Goal: Task Accomplishment & Management: Use online tool/utility

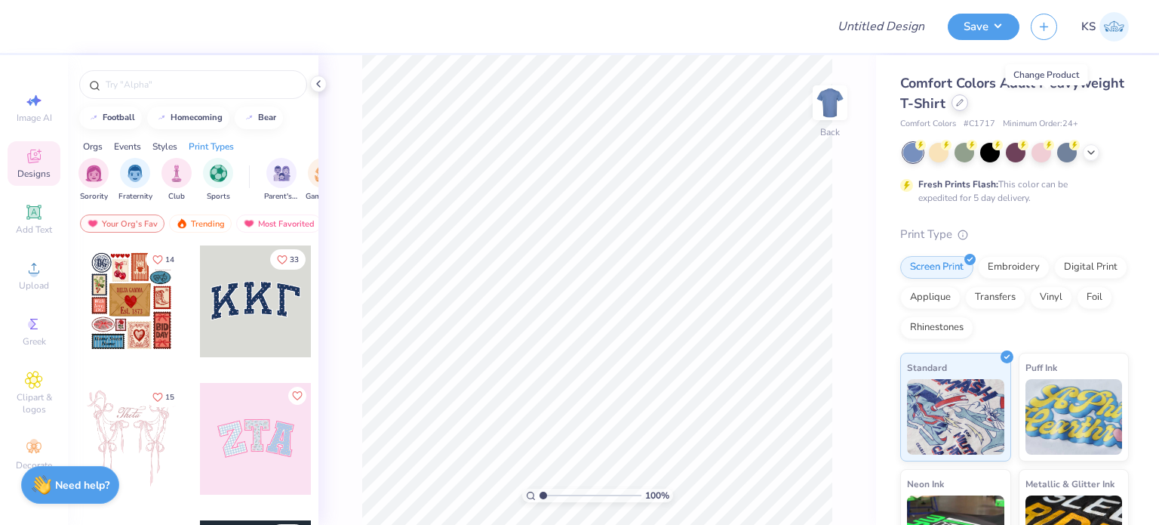
click at [963, 102] on icon at bounding box center [960, 103] width 6 height 6
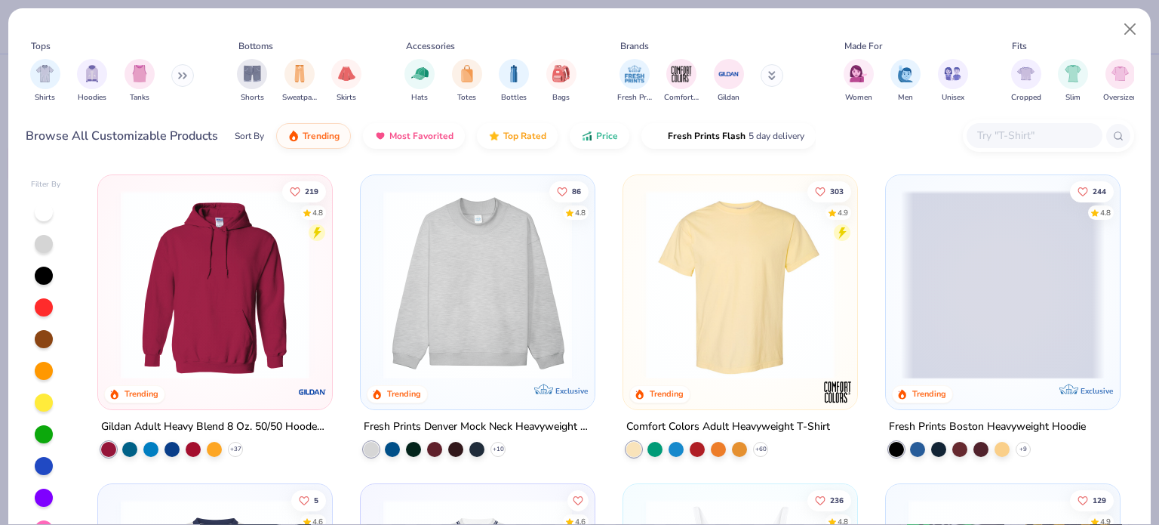
click at [992, 135] on input "text" at bounding box center [1034, 135] width 116 height 17
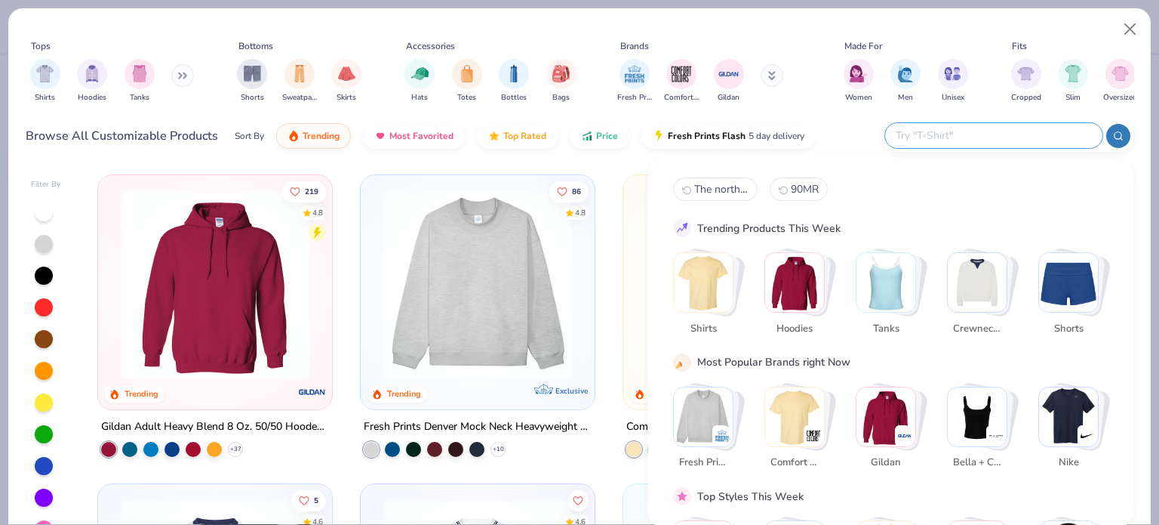
click at [992, 135] on input "text" at bounding box center [993, 135] width 198 height 17
paste input "NF0A4VUA"
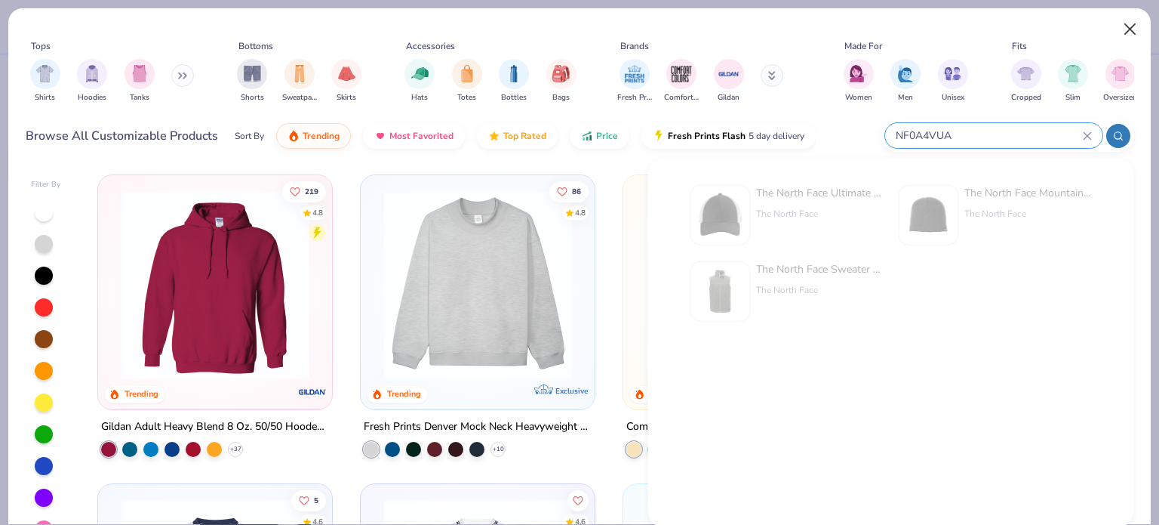
type input "NF0A4VUA"
click at [1129, 23] on button "Close" at bounding box center [1130, 29] width 29 height 29
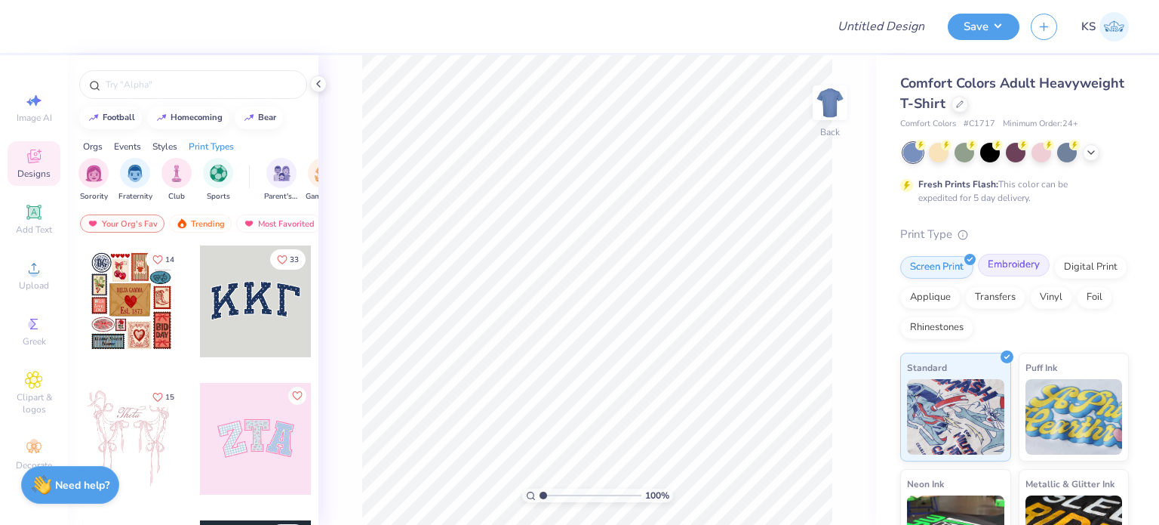
click at [1014, 264] on div "Embroidery" at bounding box center [1014, 265] width 72 height 23
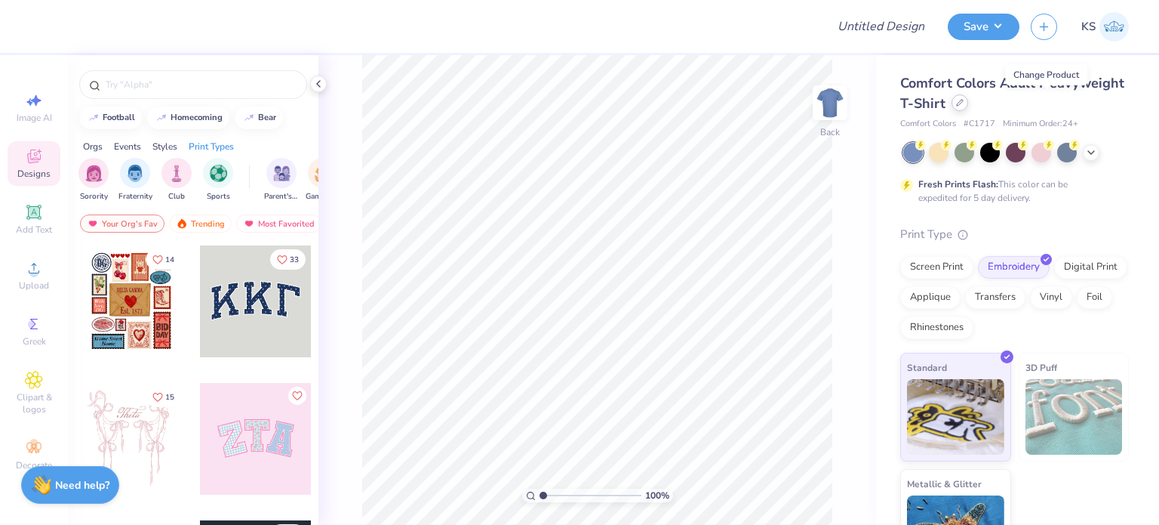
click at [964, 103] on icon at bounding box center [960, 103] width 8 height 8
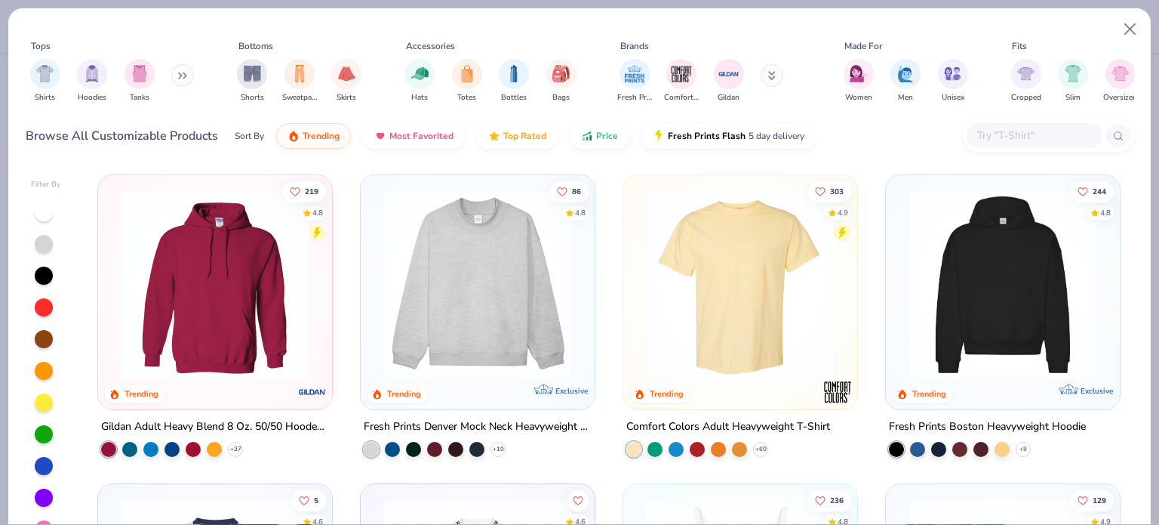
click at [1030, 139] on input "text" at bounding box center [1034, 135] width 116 height 17
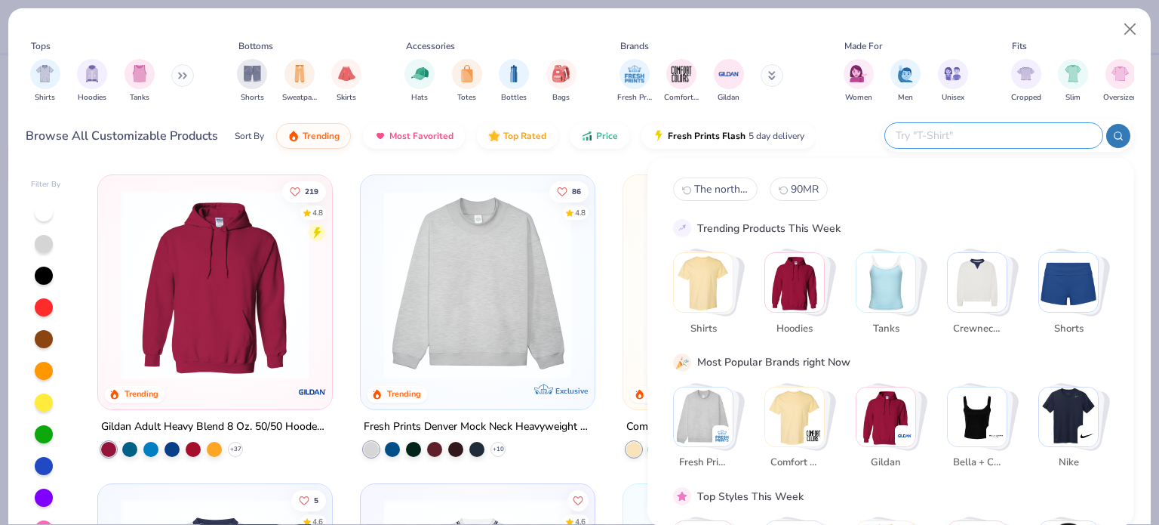
paste input "NF0A4VUA"
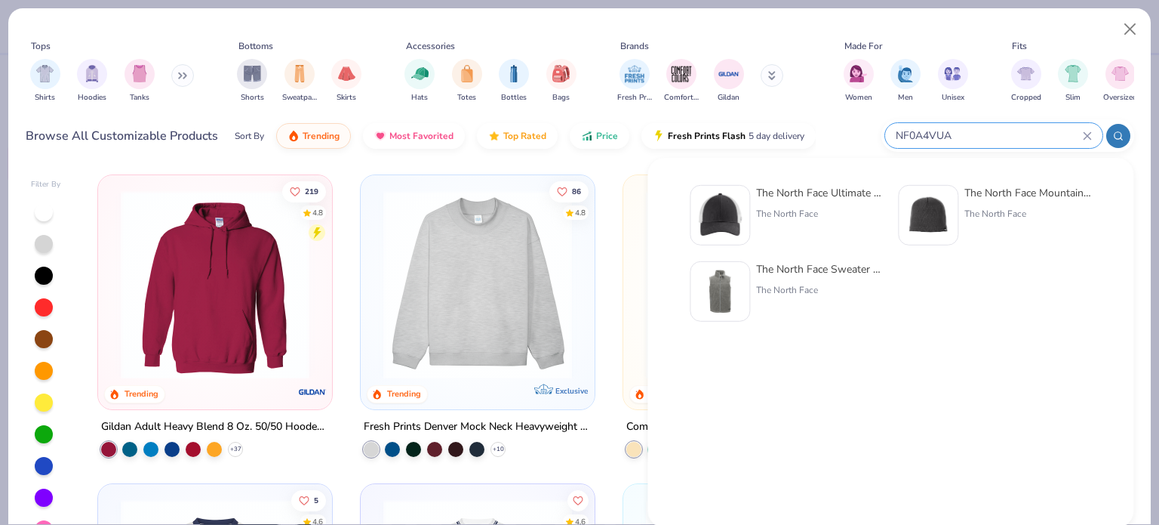
type input "NF0A4VUA"
click at [838, 208] on div "The North Face" at bounding box center [819, 214] width 127 height 14
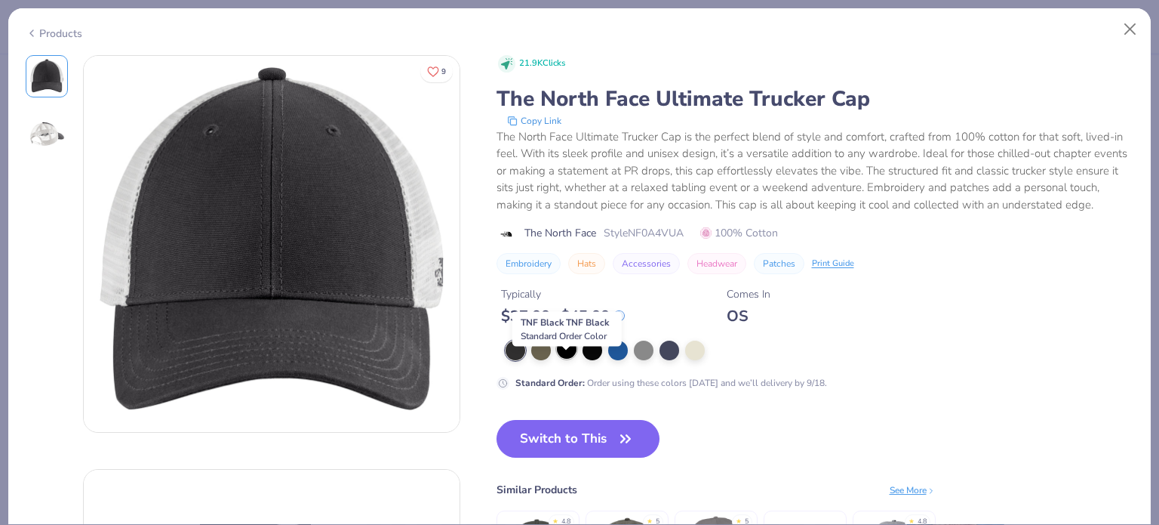
click at [565, 359] on div at bounding box center [567, 349] width 20 height 20
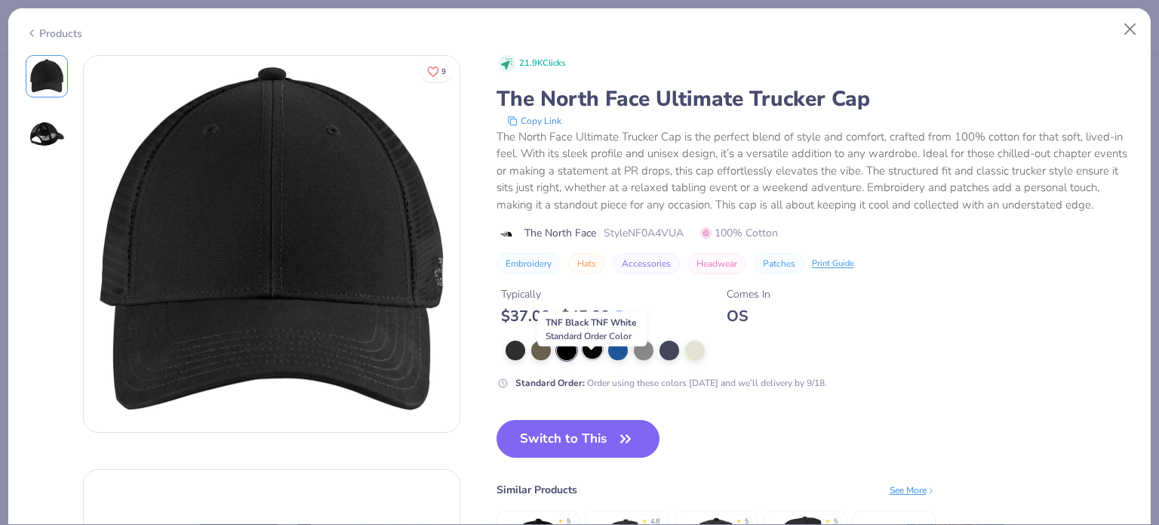
click at [595, 359] on div at bounding box center [593, 349] width 20 height 20
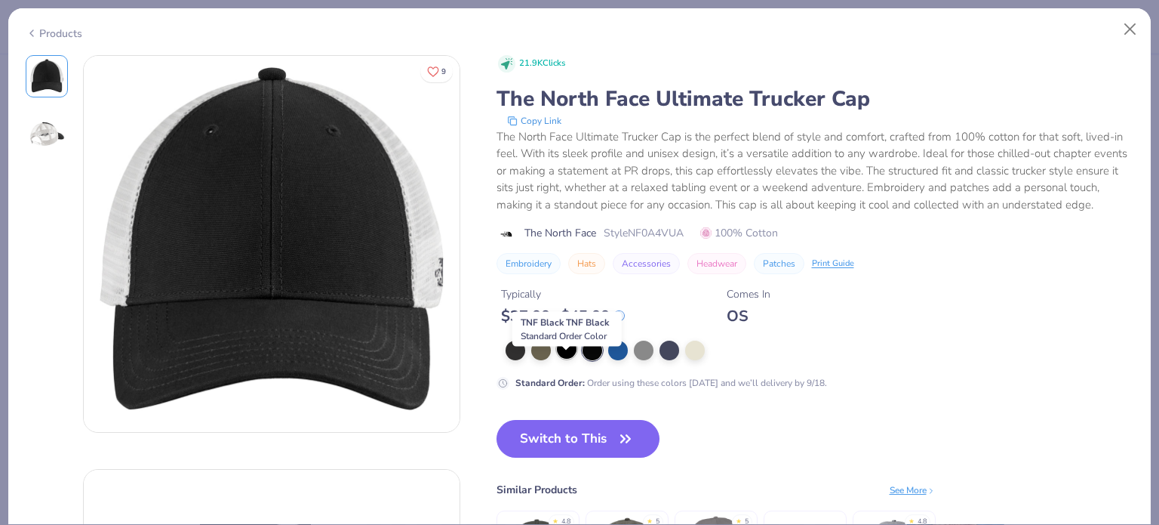
click at [565, 359] on div at bounding box center [567, 349] width 20 height 20
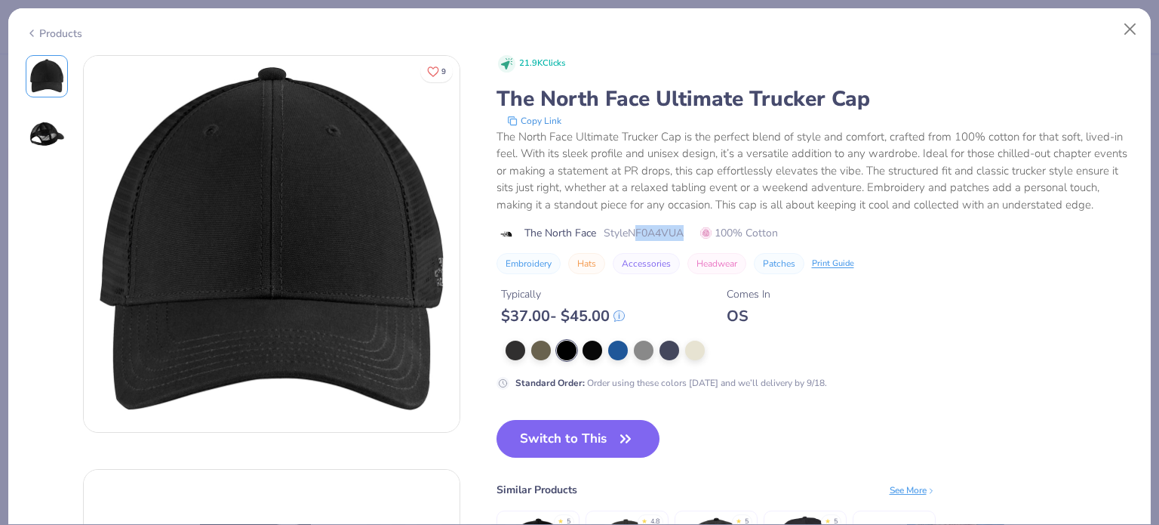
drag, startPoint x: 635, startPoint y: 243, endPoint x: 685, endPoint y: 248, distance: 50.8
click at [684, 241] on span "Style NF0A4VUA" at bounding box center [644, 233] width 80 height 16
drag, startPoint x: 685, startPoint y: 248, endPoint x: 648, endPoint y: 249, distance: 37.0
click at [648, 241] on span "Style NF0A4VUA" at bounding box center [644, 233] width 80 height 16
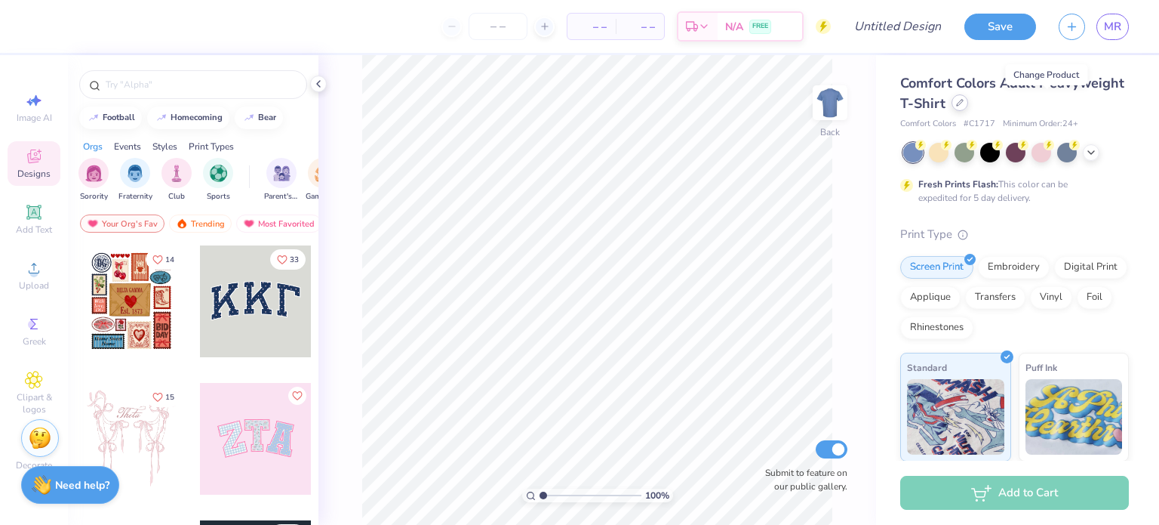
click at [964, 100] on icon at bounding box center [960, 103] width 8 height 8
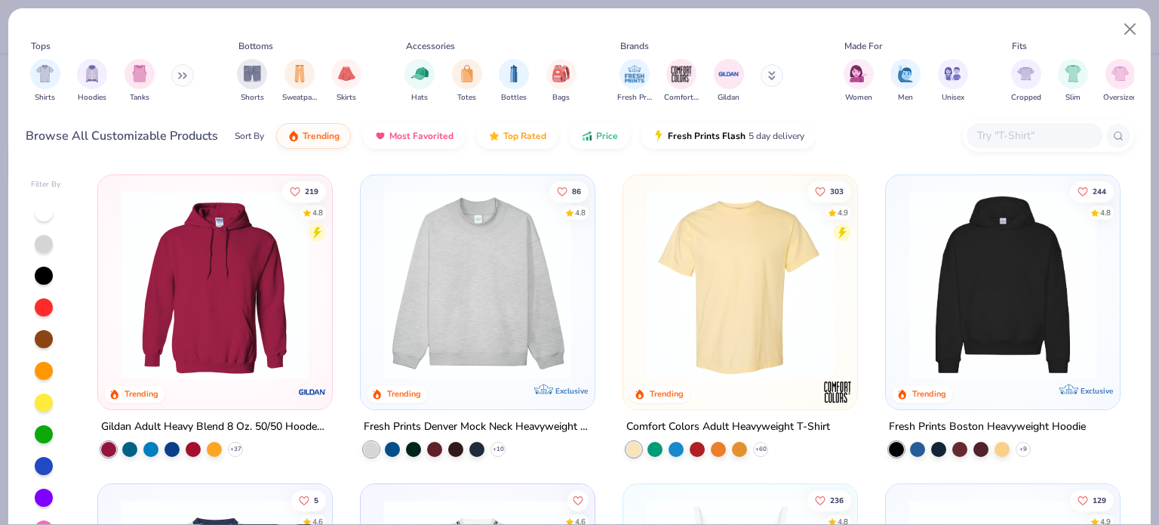
click at [999, 136] on input "text" at bounding box center [1034, 135] width 116 height 17
paste input "NF0A4VUA"
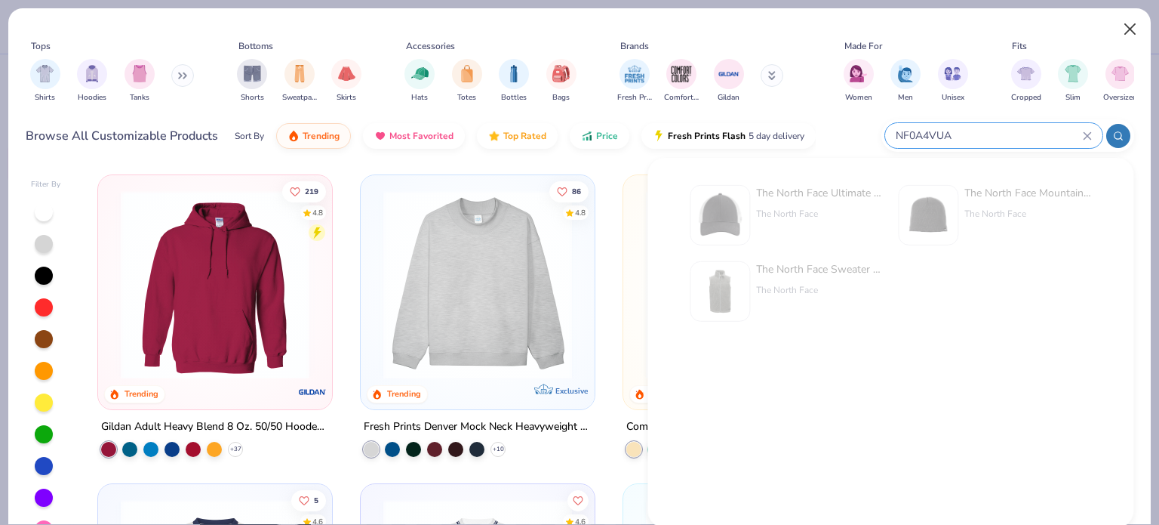
type input "NF0A4VUA"
click at [1133, 29] on button "Close" at bounding box center [1130, 29] width 29 height 29
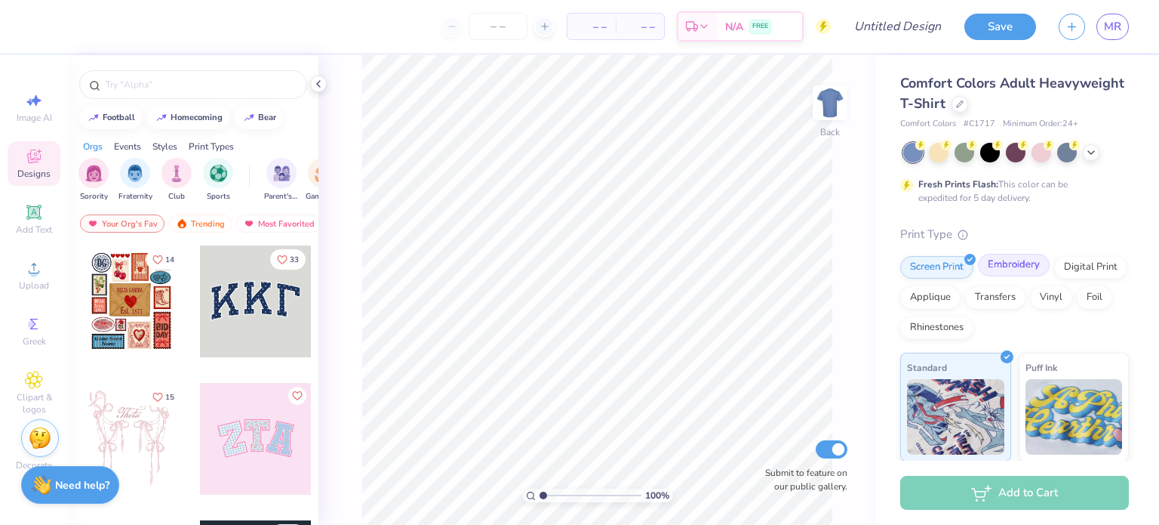
click at [999, 272] on div "Embroidery" at bounding box center [1014, 265] width 72 height 23
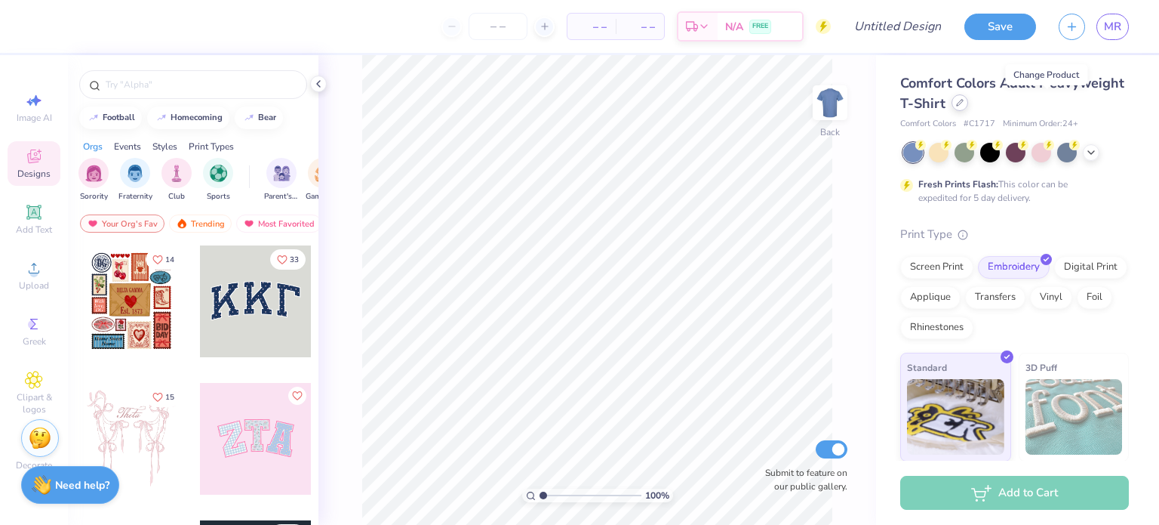
click at [964, 102] on icon at bounding box center [960, 103] width 8 height 8
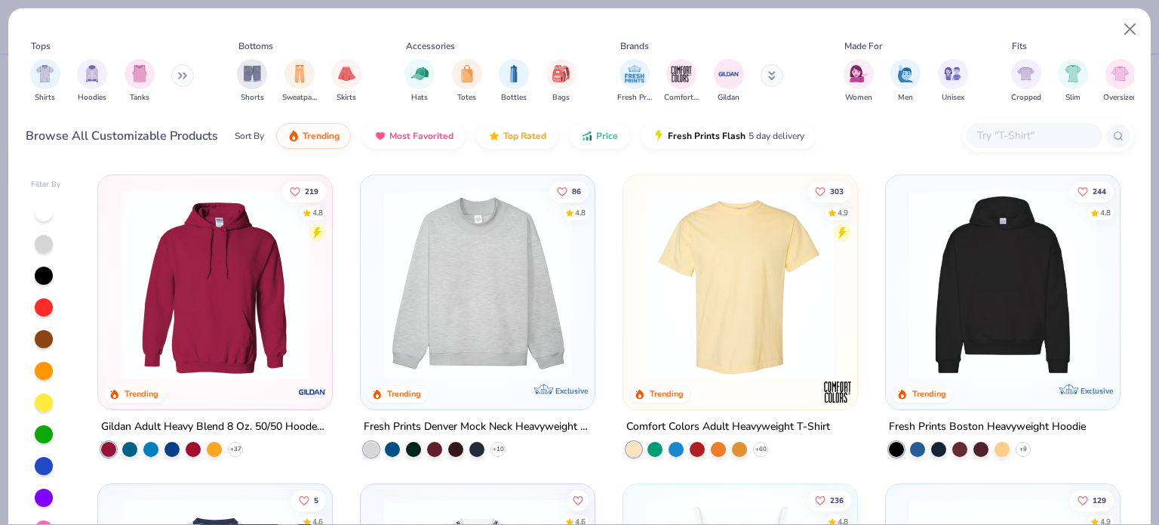
click at [1036, 134] on input "text" at bounding box center [1034, 135] width 116 height 17
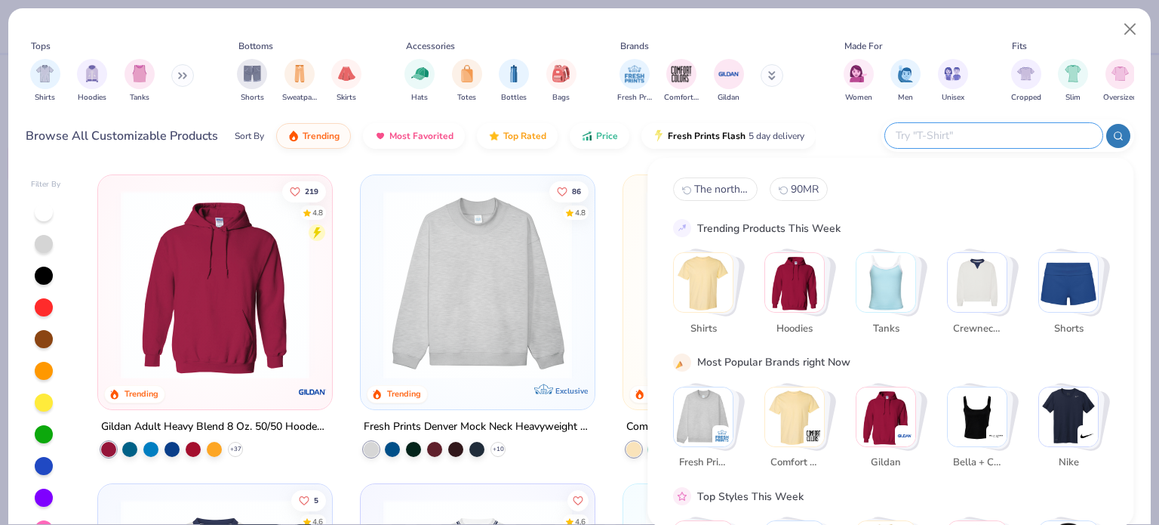
paste input "NF0A4VUA"
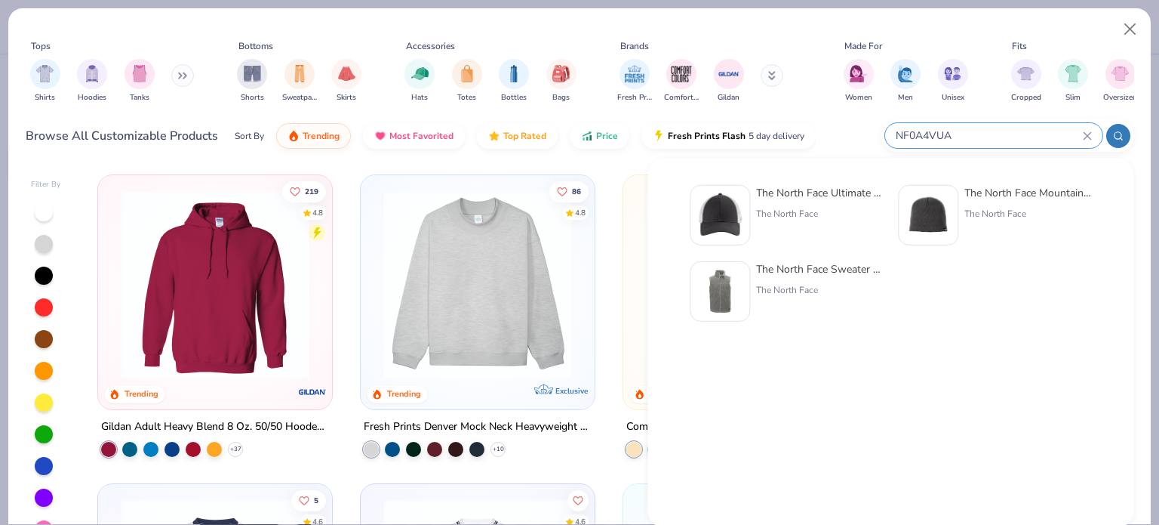
type input "NF0A4VUA"
click at [780, 214] on div "The North Face" at bounding box center [819, 214] width 127 height 14
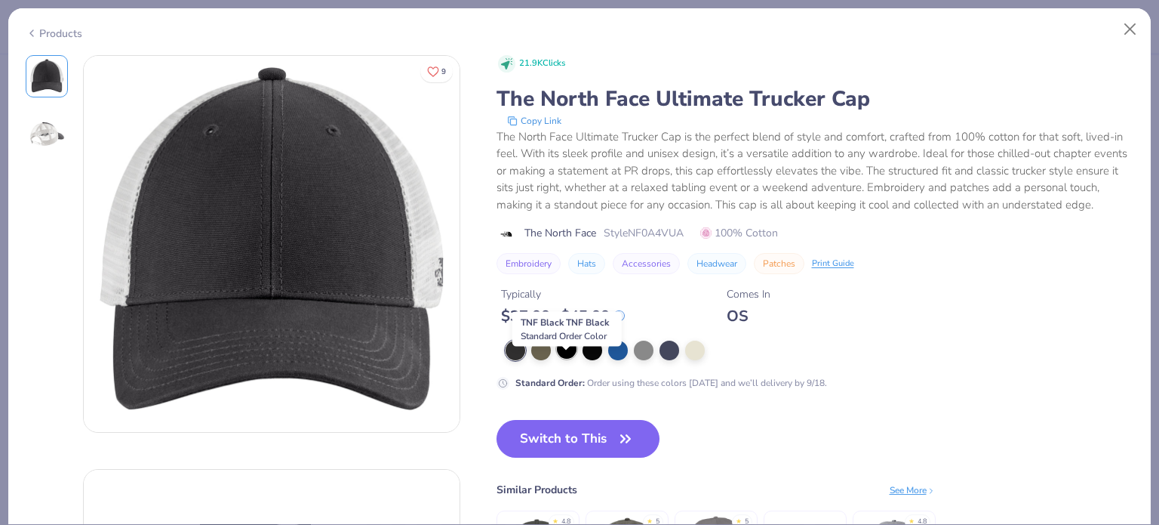
click at [567, 359] on div at bounding box center [567, 349] width 20 height 20
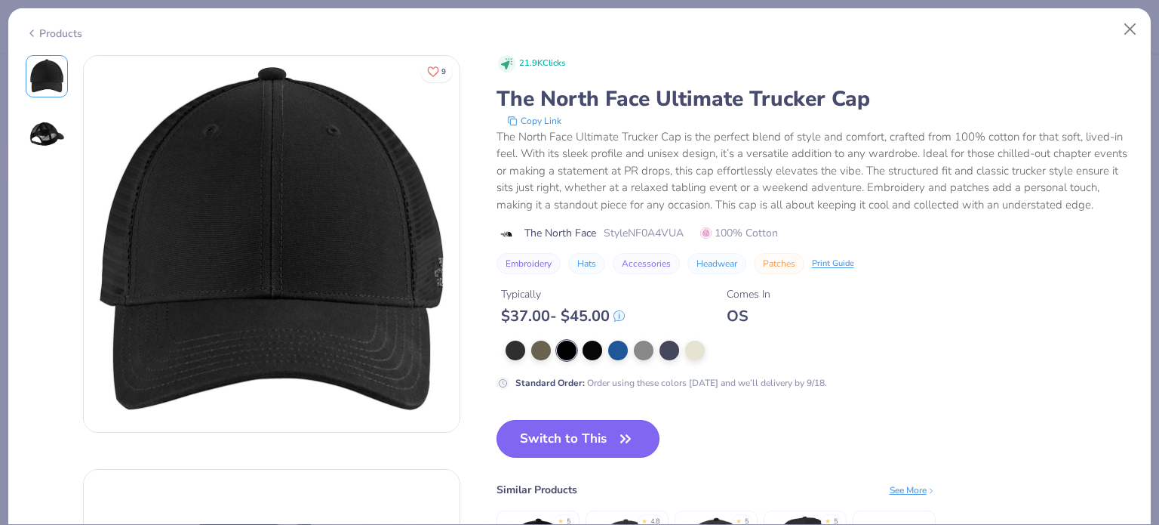
click at [592, 457] on button "Switch to This" at bounding box center [579, 439] width 164 height 38
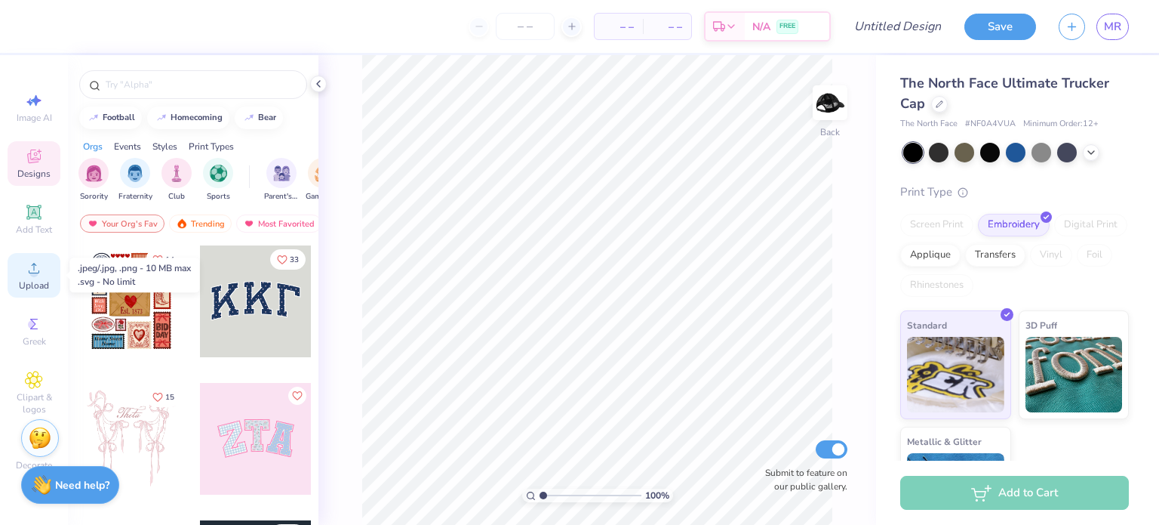
click at [35, 283] on span "Upload" at bounding box center [34, 285] width 30 height 12
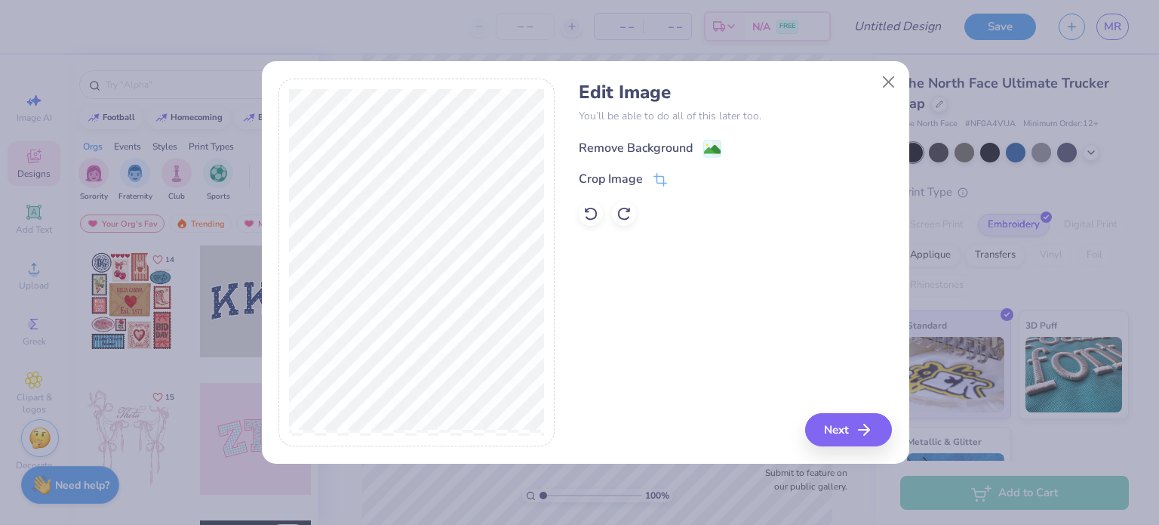
click at [697, 142] on div "Remove Background" at bounding box center [650, 148] width 143 height 19
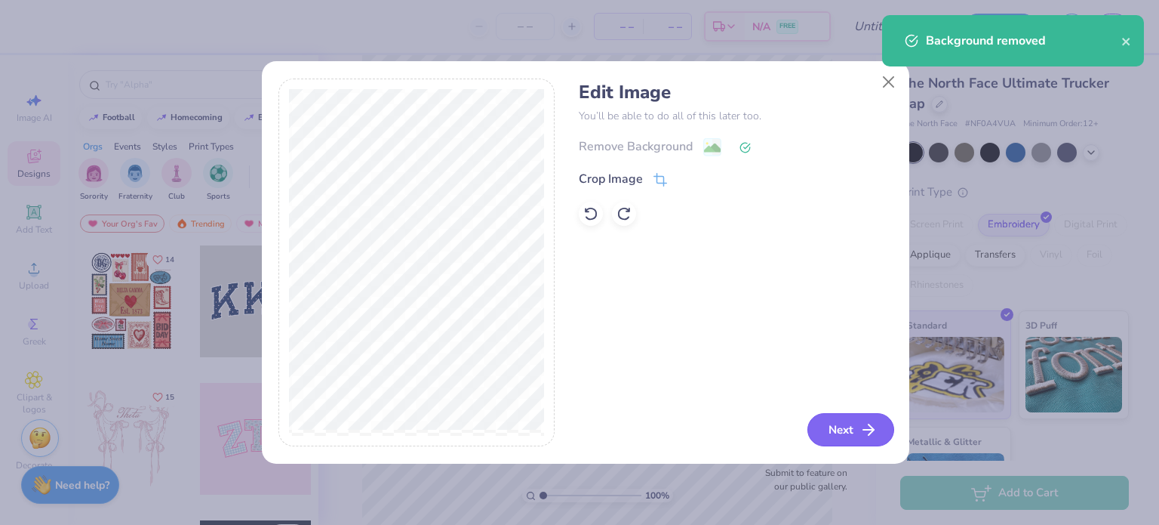
click at [847, 422] on button "Next" at bounding box center [851, 429] width 87 height 33
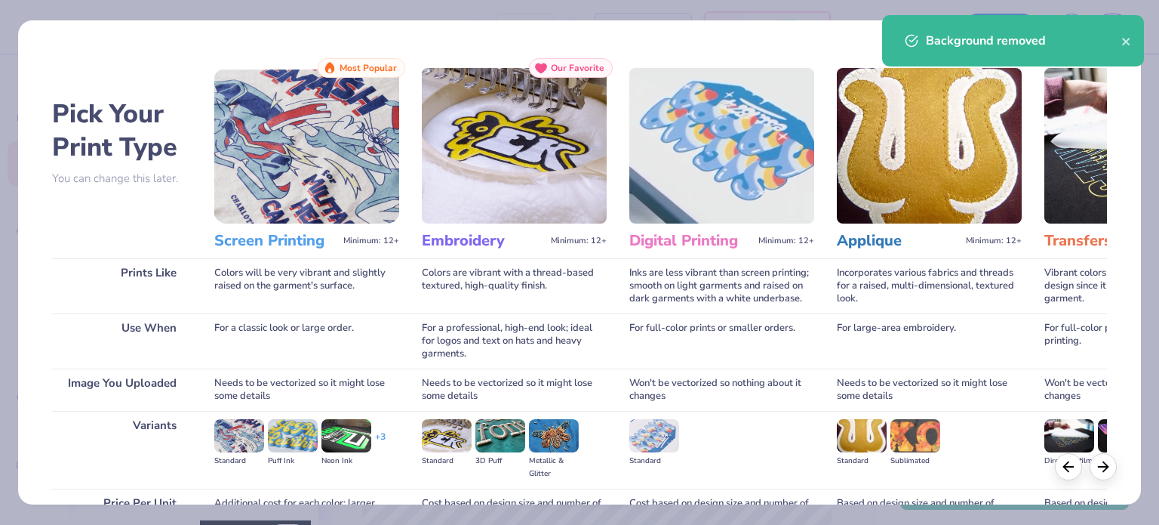
scroll to position [152, 0]
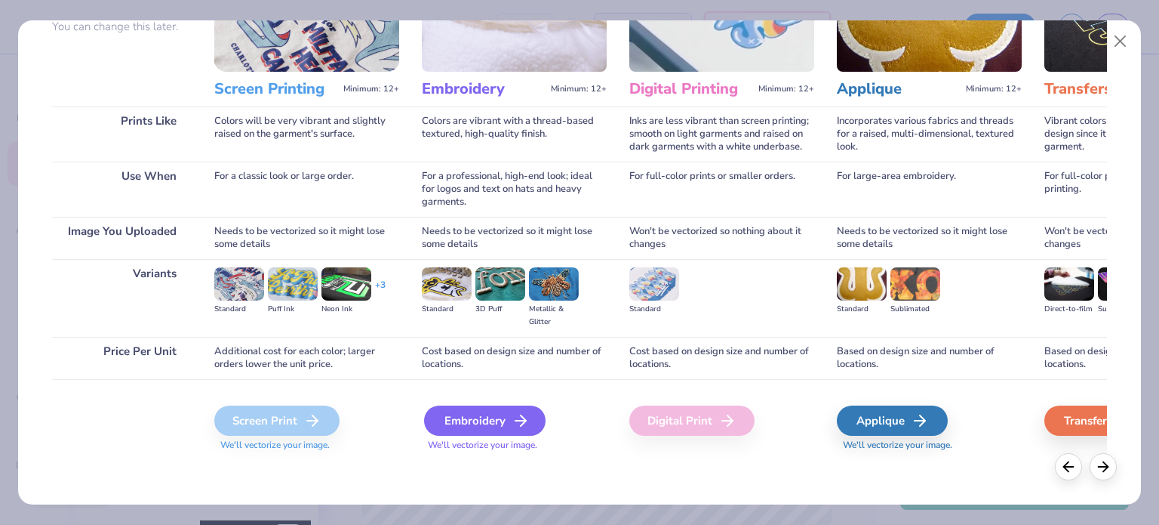
click at [466, 413] on div "Embroidery" at bounding box center [485, 420] width 122 height 30
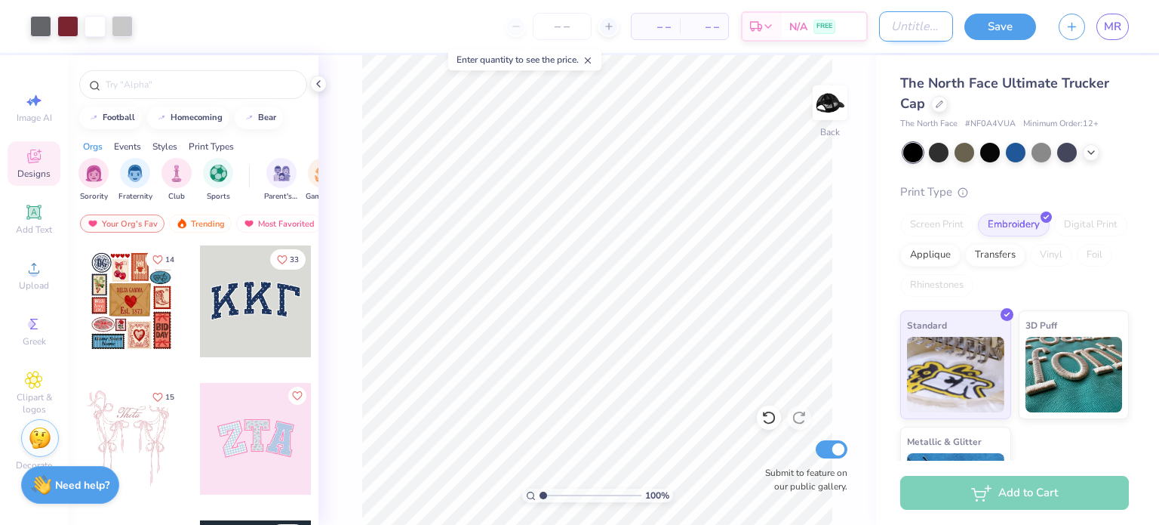
click at [924, 20] on input "Design Title" at bounding box center [916, 26] width 74 height 30
type input "JC&A Hat"
click at [1004, 34] on button "Save" at bounding box center [1001, 24] width 72 height 26
